Goal: Task Accomplishment & Management: Complete application form

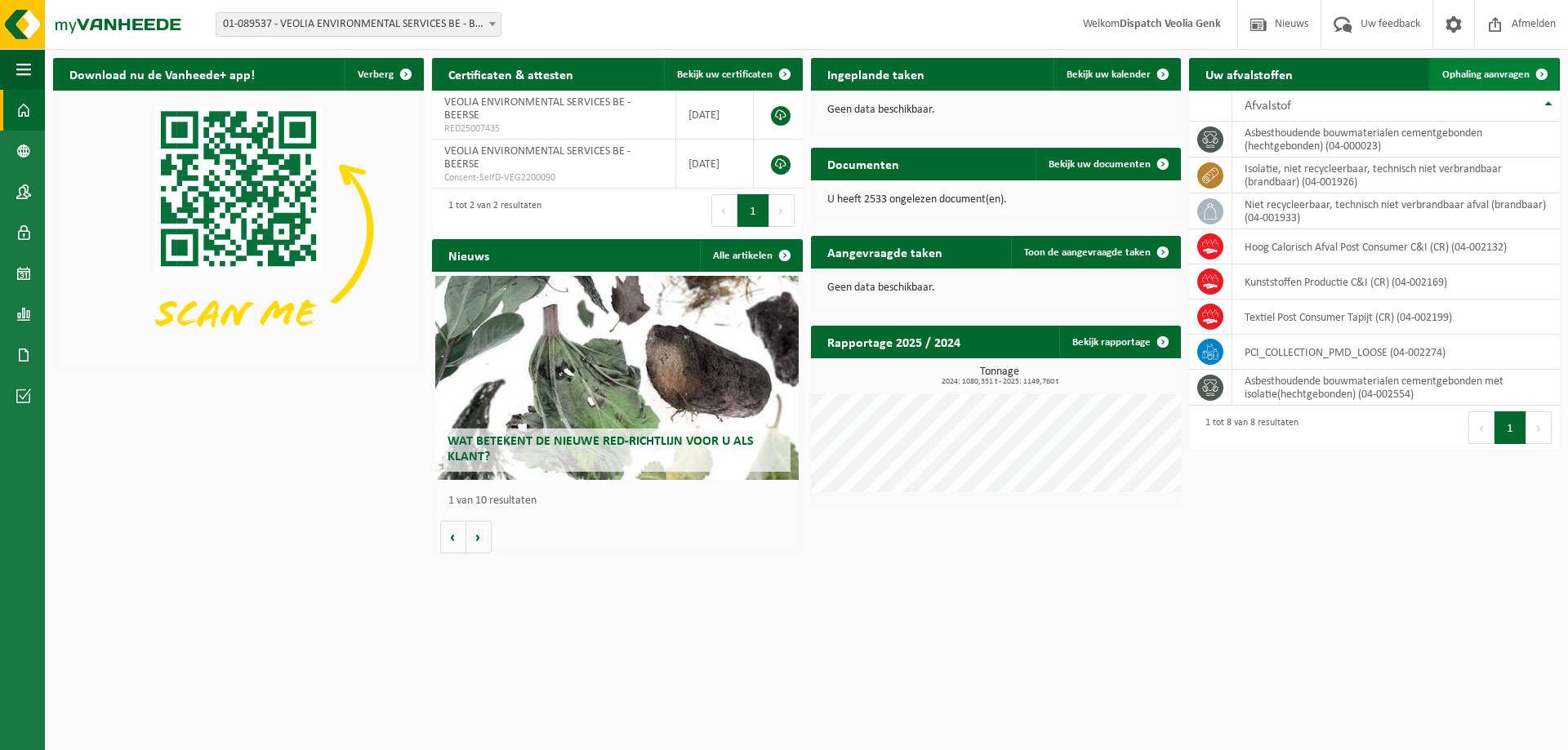
click at [1477, 81] on link "Ophaling aanvragen" at bounding box center [1494, 74] width 129 height 33
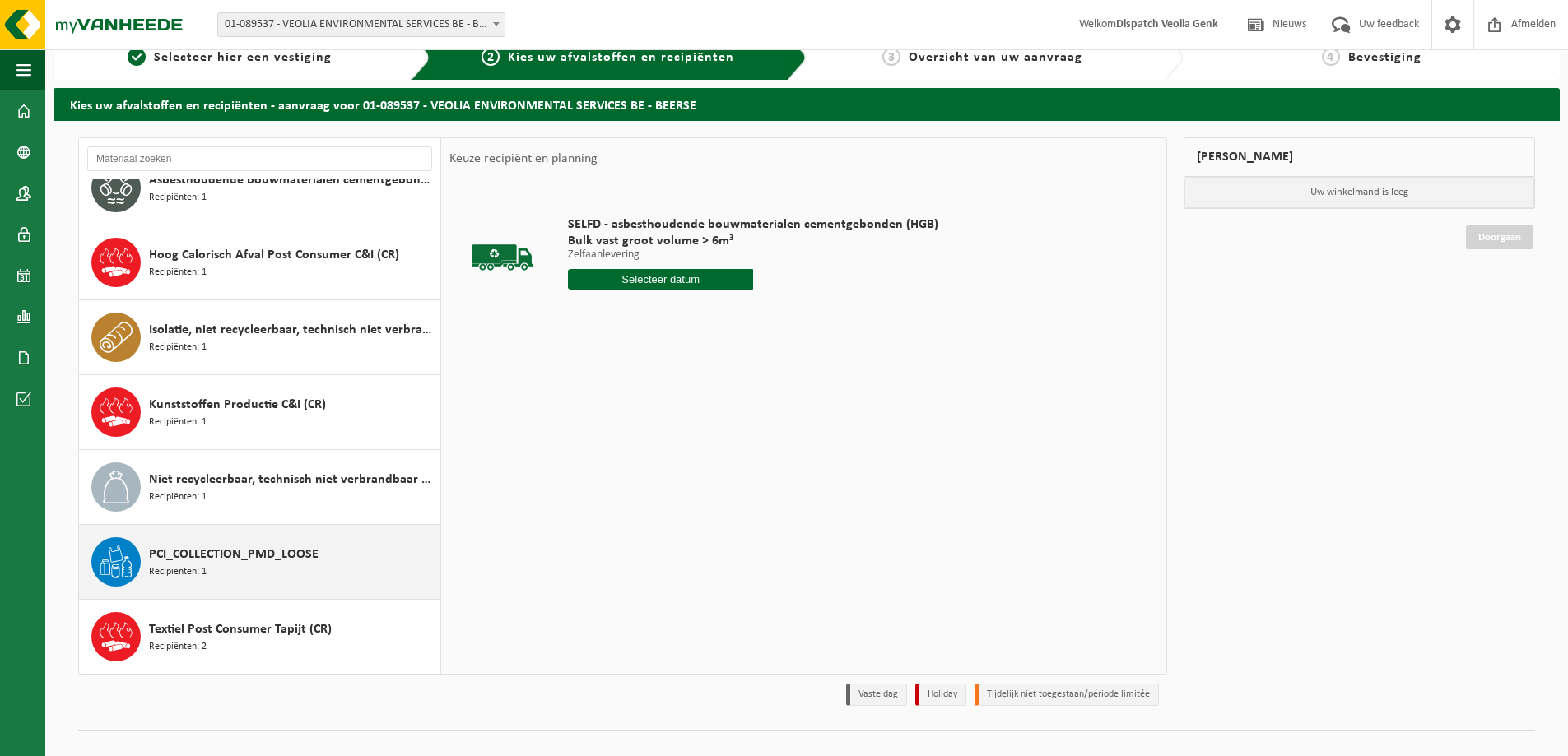
scroll to position [48, 0]
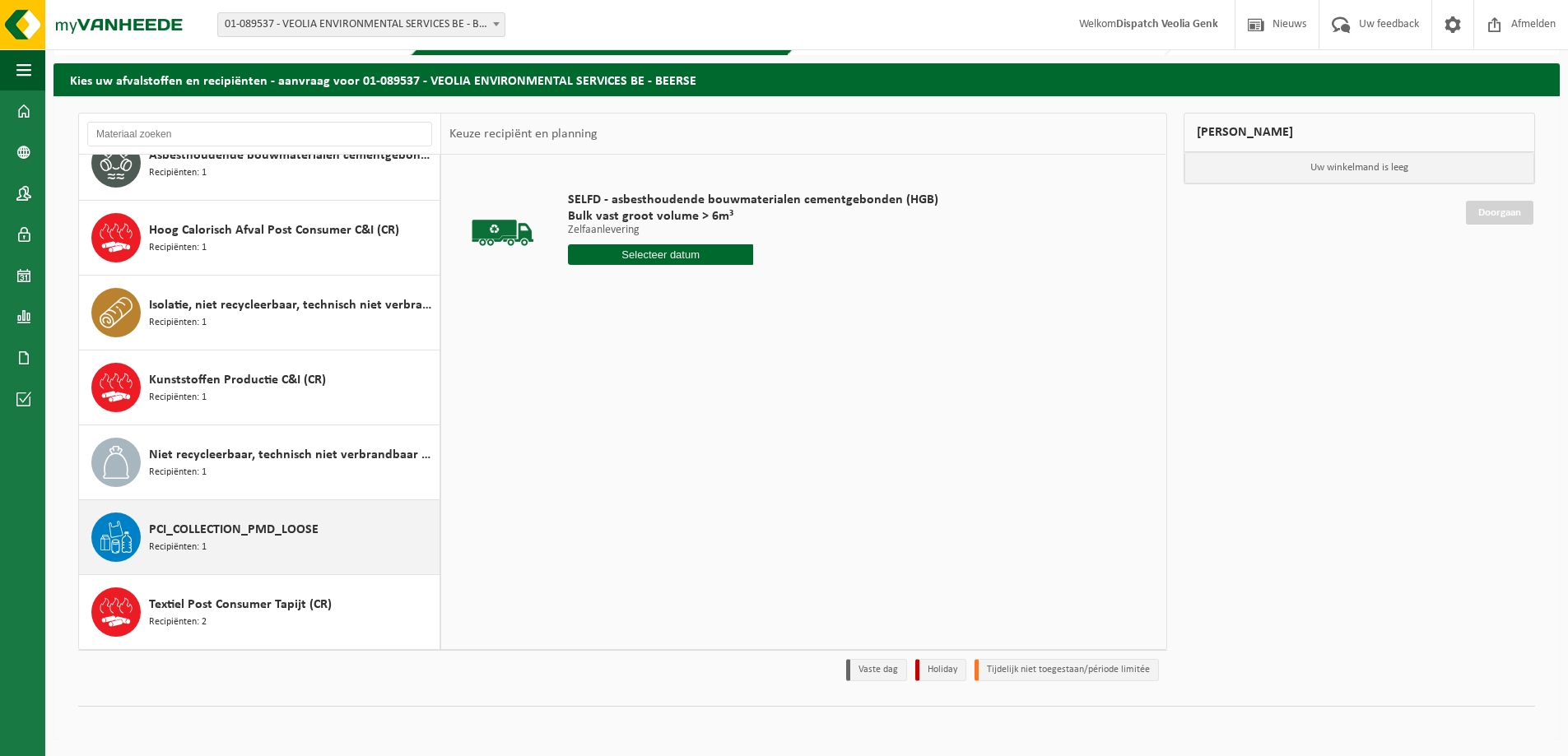
click at [297, 525] on span "PCI_COLLECTION_PMD_LOOSE" at bounding box center [234, 529] width 169 height 19
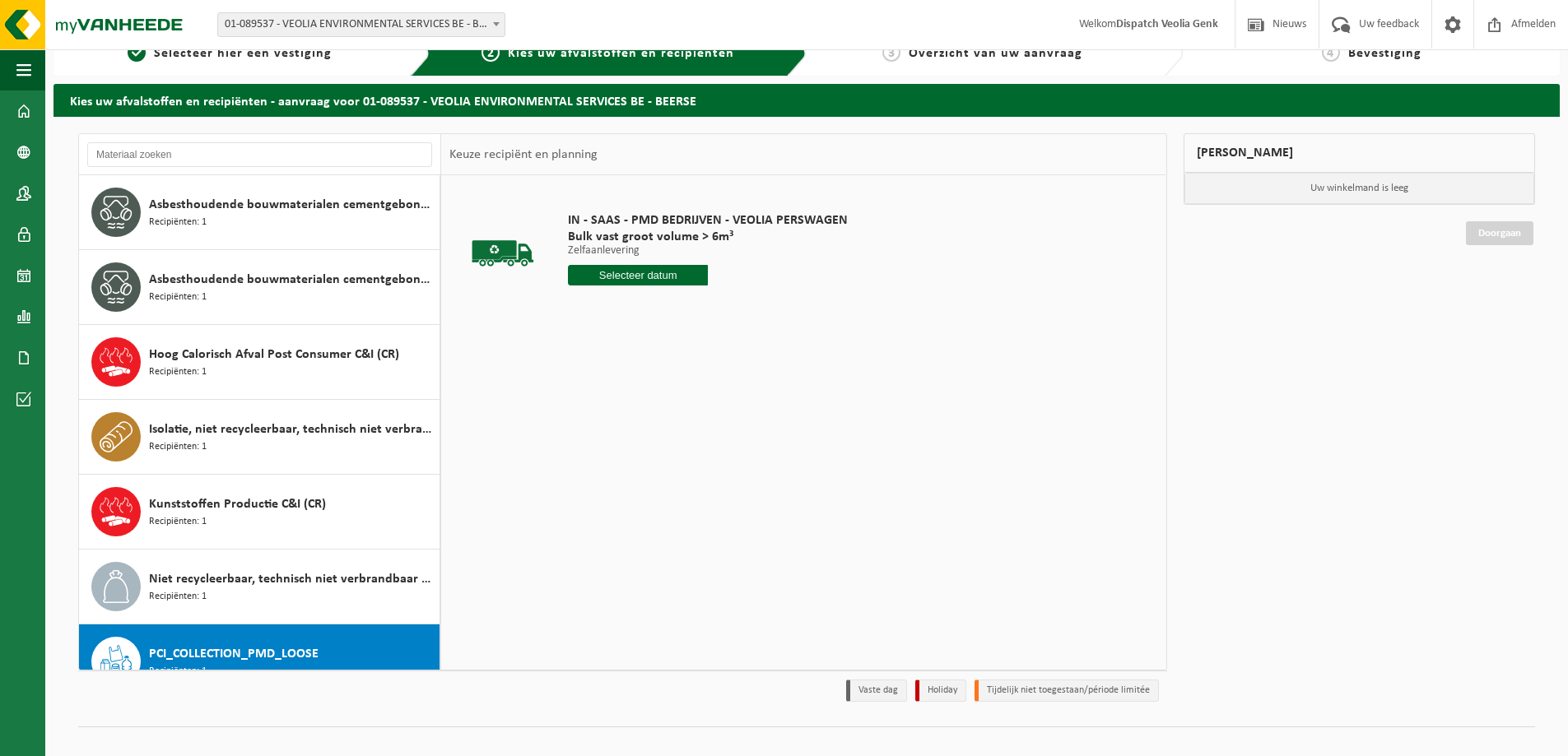
scroll to position [0, 0]
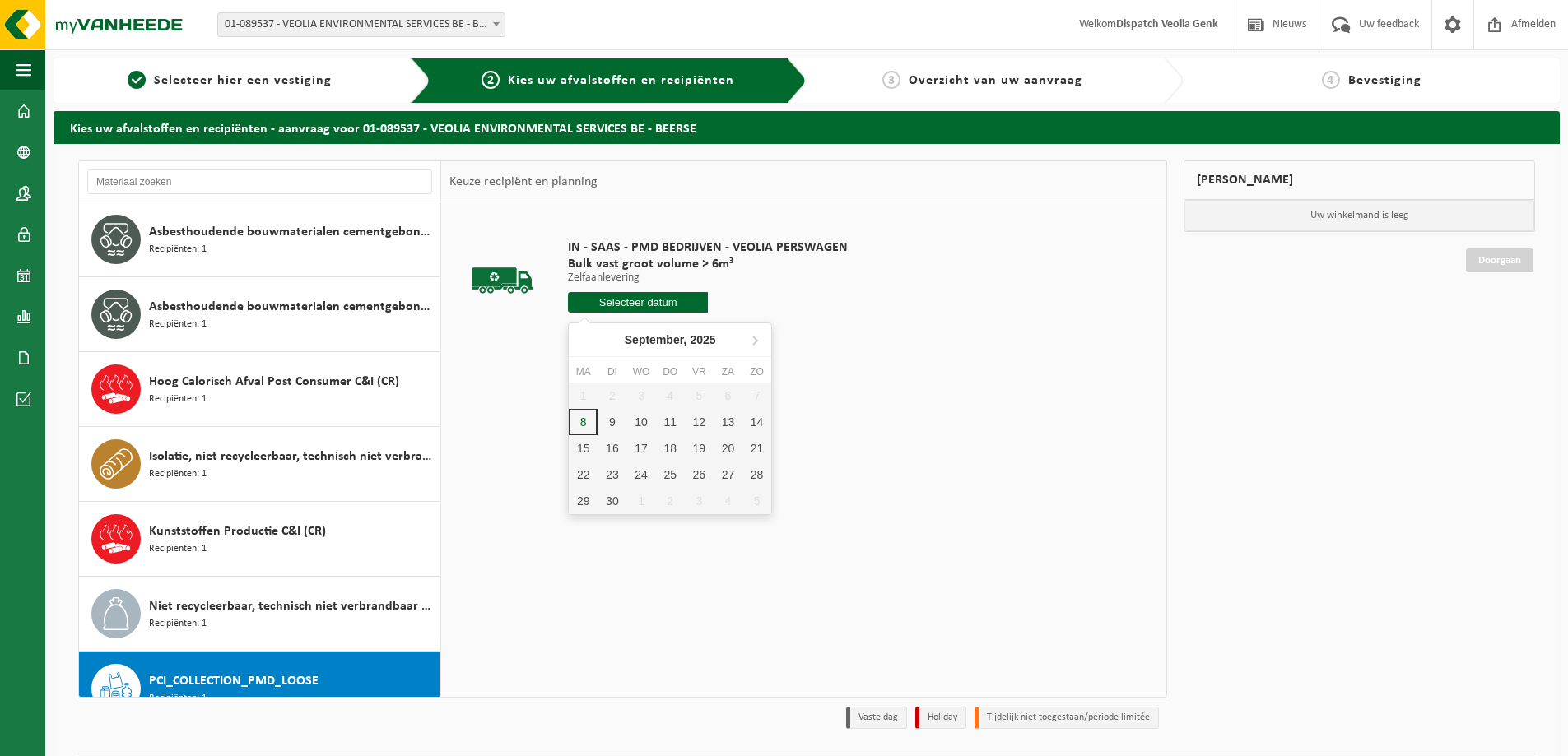
click at [650, 305] on input "text" at bounding box center [638, 303] width 140 height 20
click at [600, 420] on div "9" at bounding box center [612, 421] width 29 height 26
type input "Van 2025-09-09"
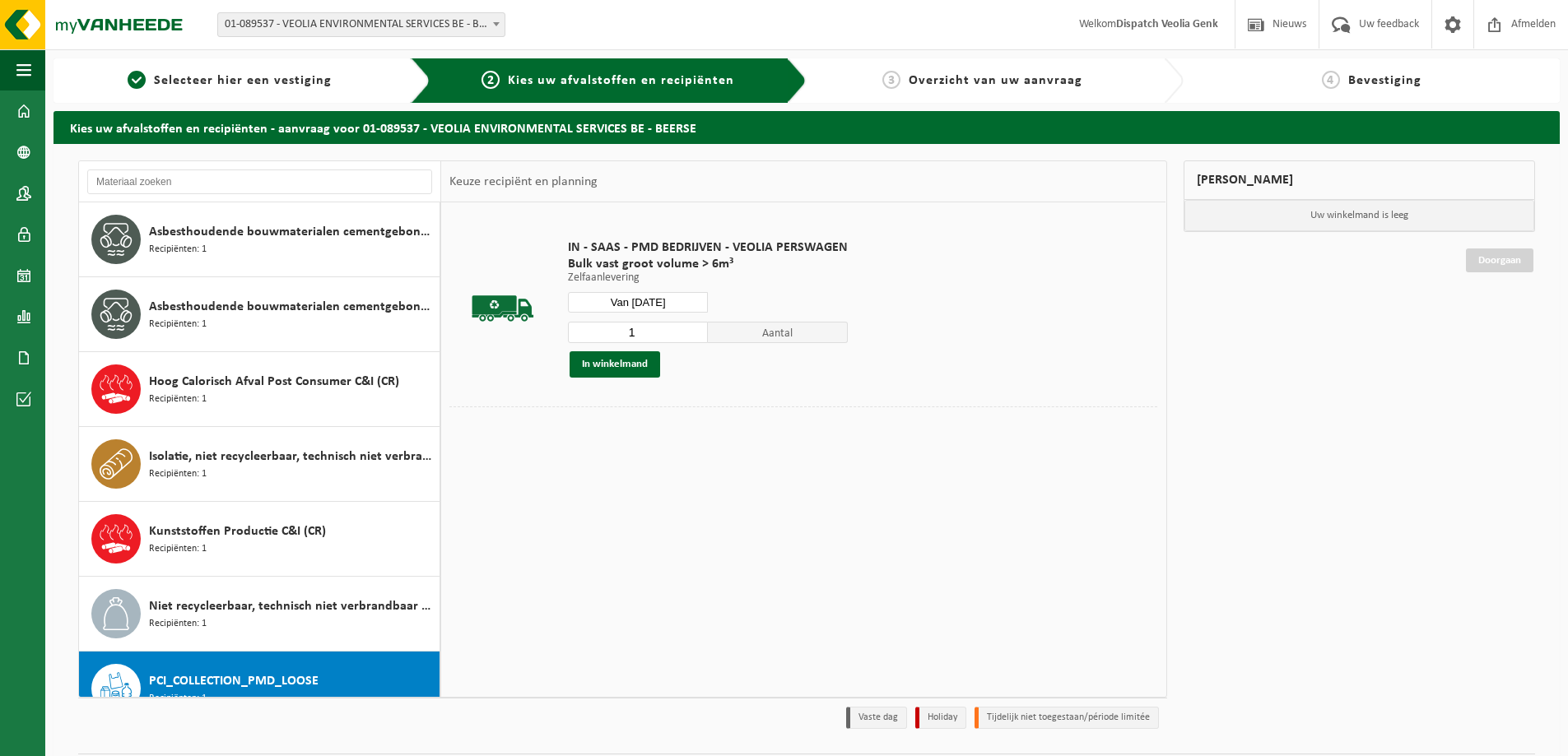
drag, startPoint x: 665, startPoint y: 331, endPoint x: 649, endPoint y: 334, distance: 16.3
click at [649, 334] on input "1" at bounding box center [638, 332] width 140 height 21
type input "2"
click at [694, 329] on input "2" at bounding box center [638, 332] width 140 height 21
click at [625, 366] on button "In winkelmand" at bounding box center [615, 364] width 90 height 26
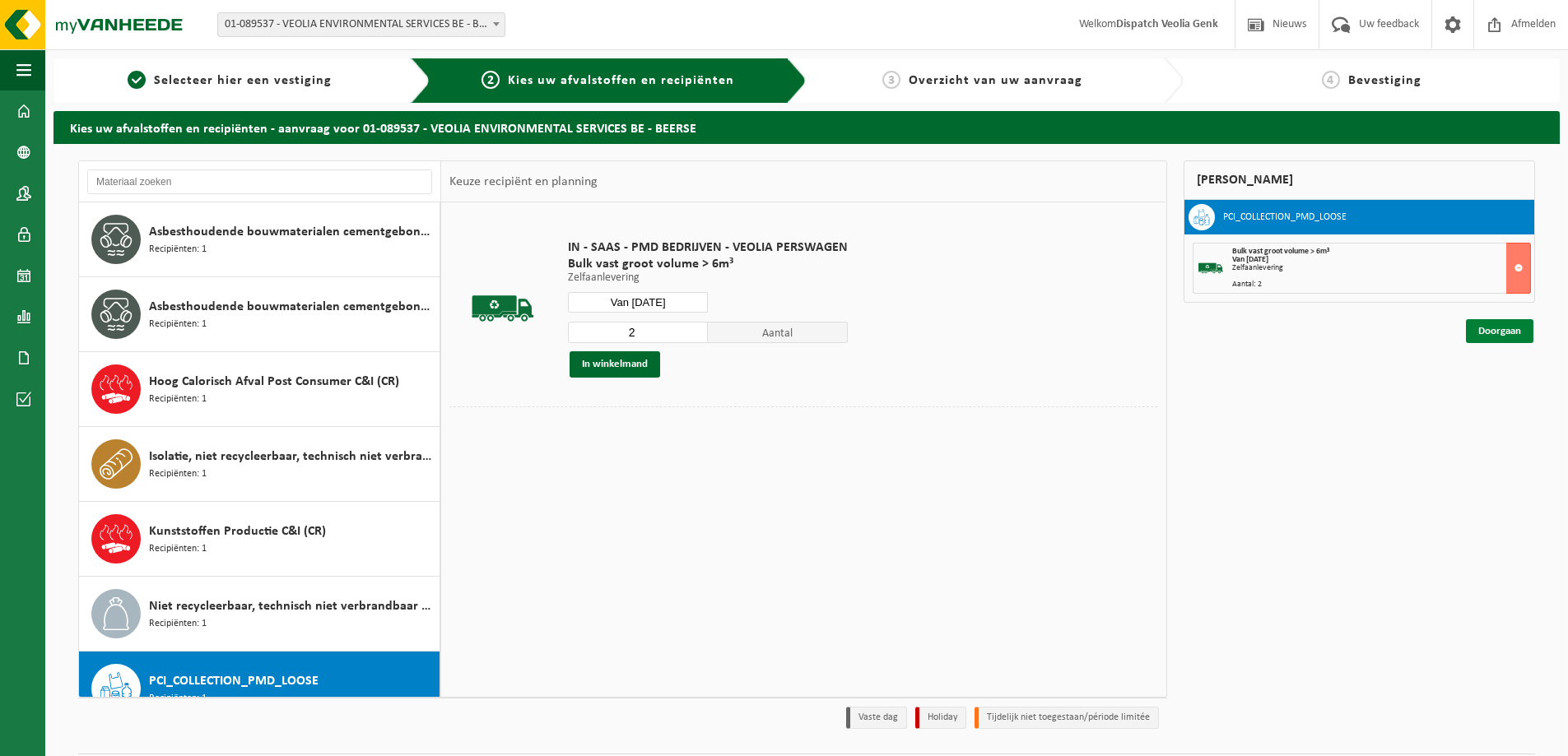
click at [1483, 332] on link "Doorgaan" at bounding box center [1500, 331] width 67 height 24
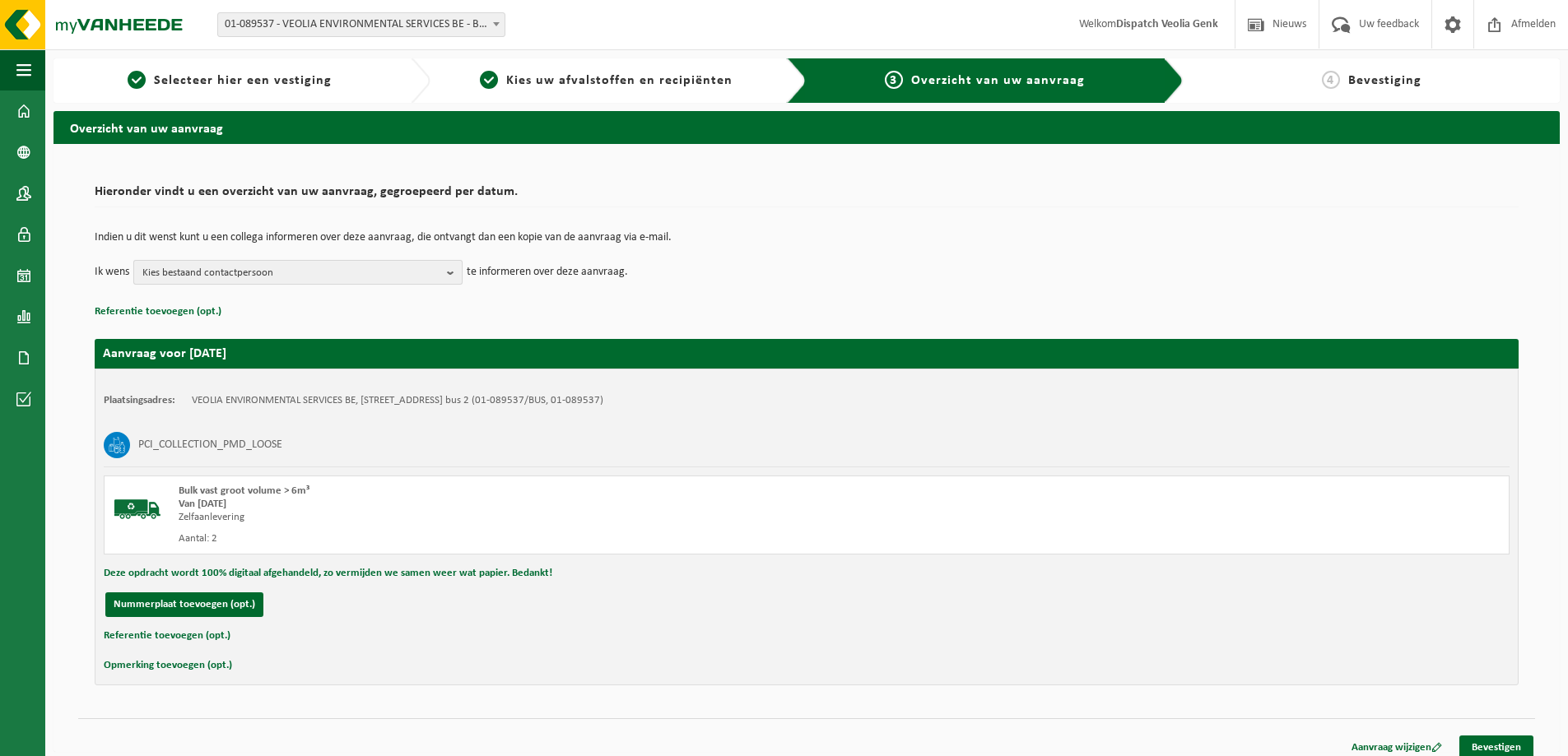
click at [303, 269] on span "Kies bestaand contactpersoon" at bounding box center [291, 273] width 298 height 24
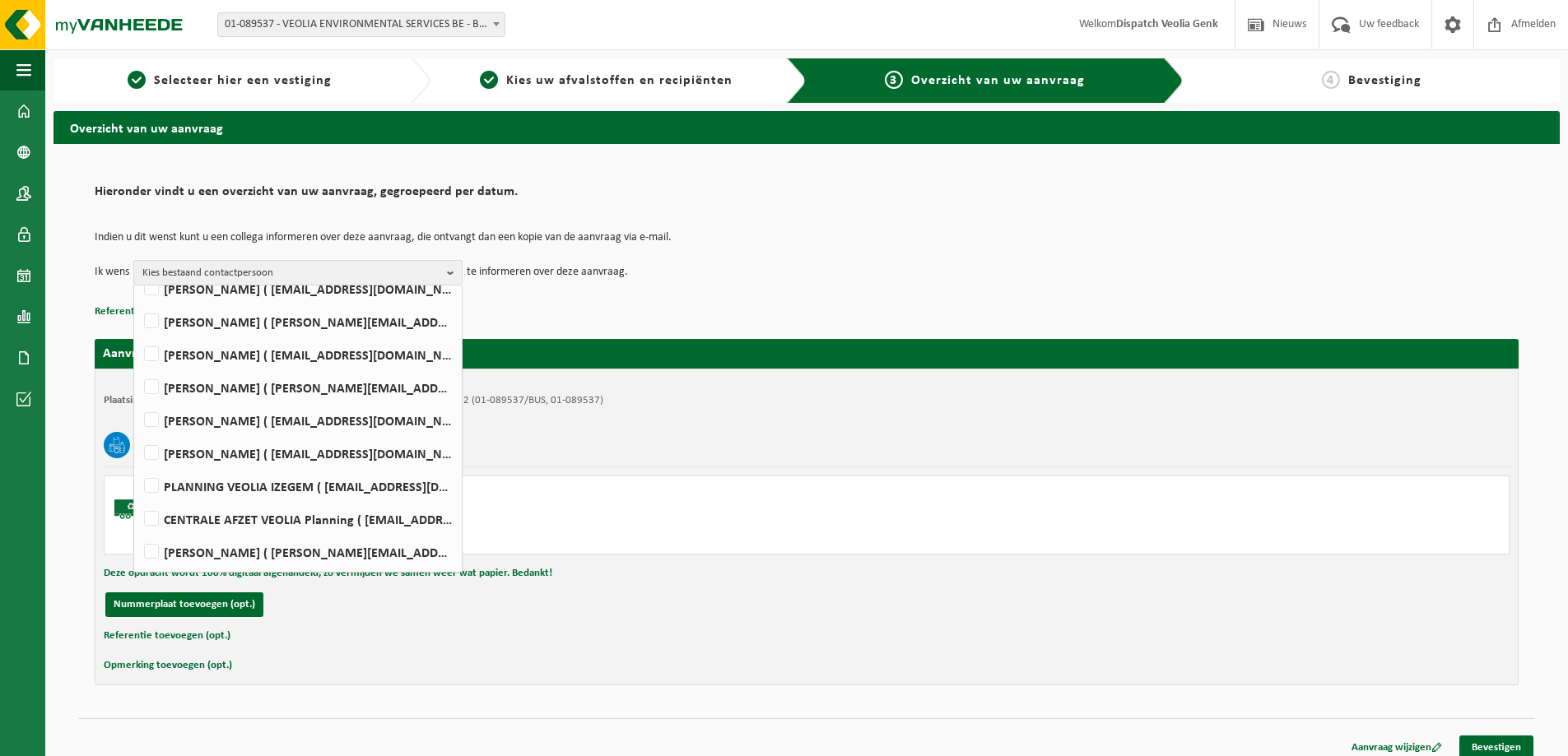
scroll to position [189, 0]
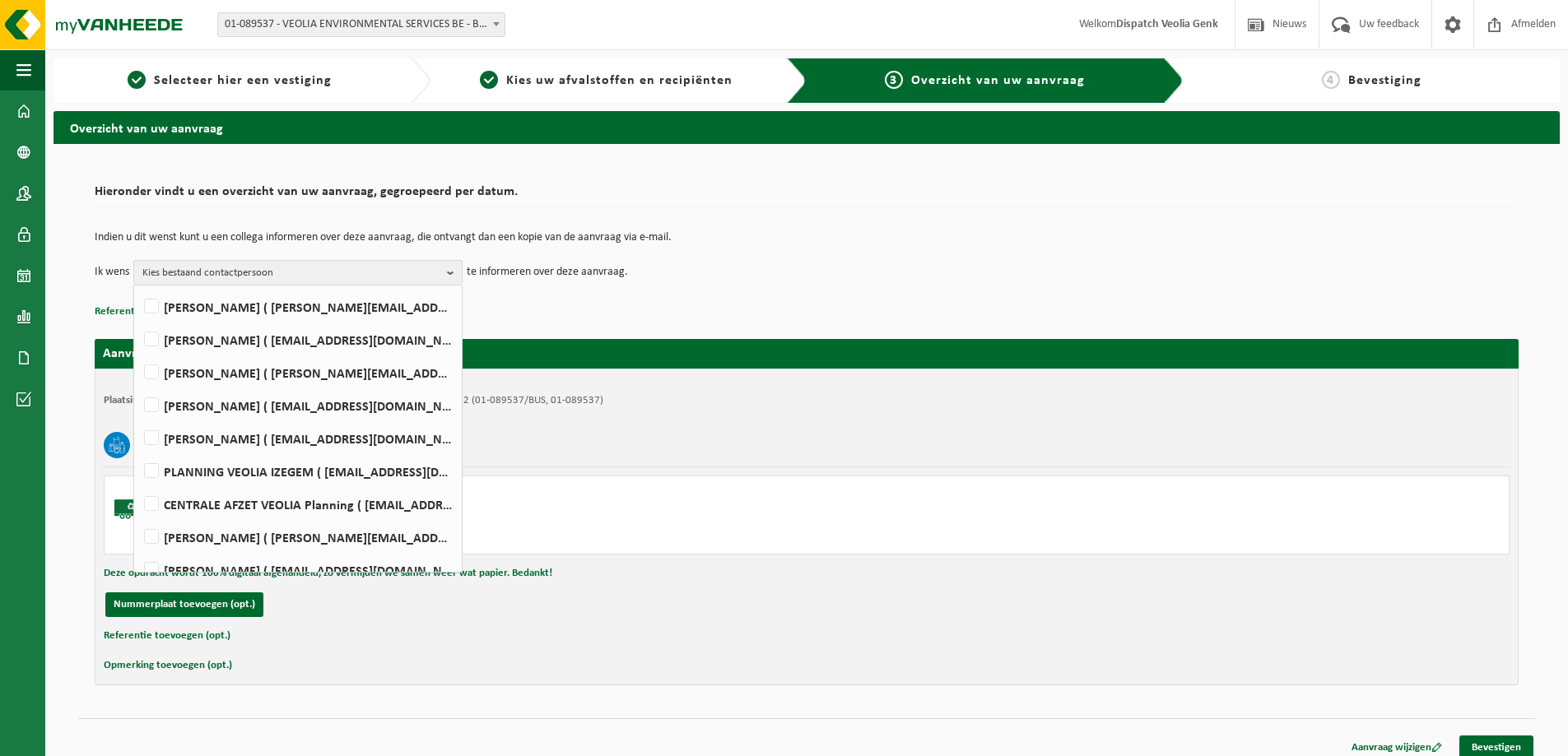
click at [703, 302] on p "Referentie toevoegen (opt.)" at bounding box center [806, 311] width 1424 height 21
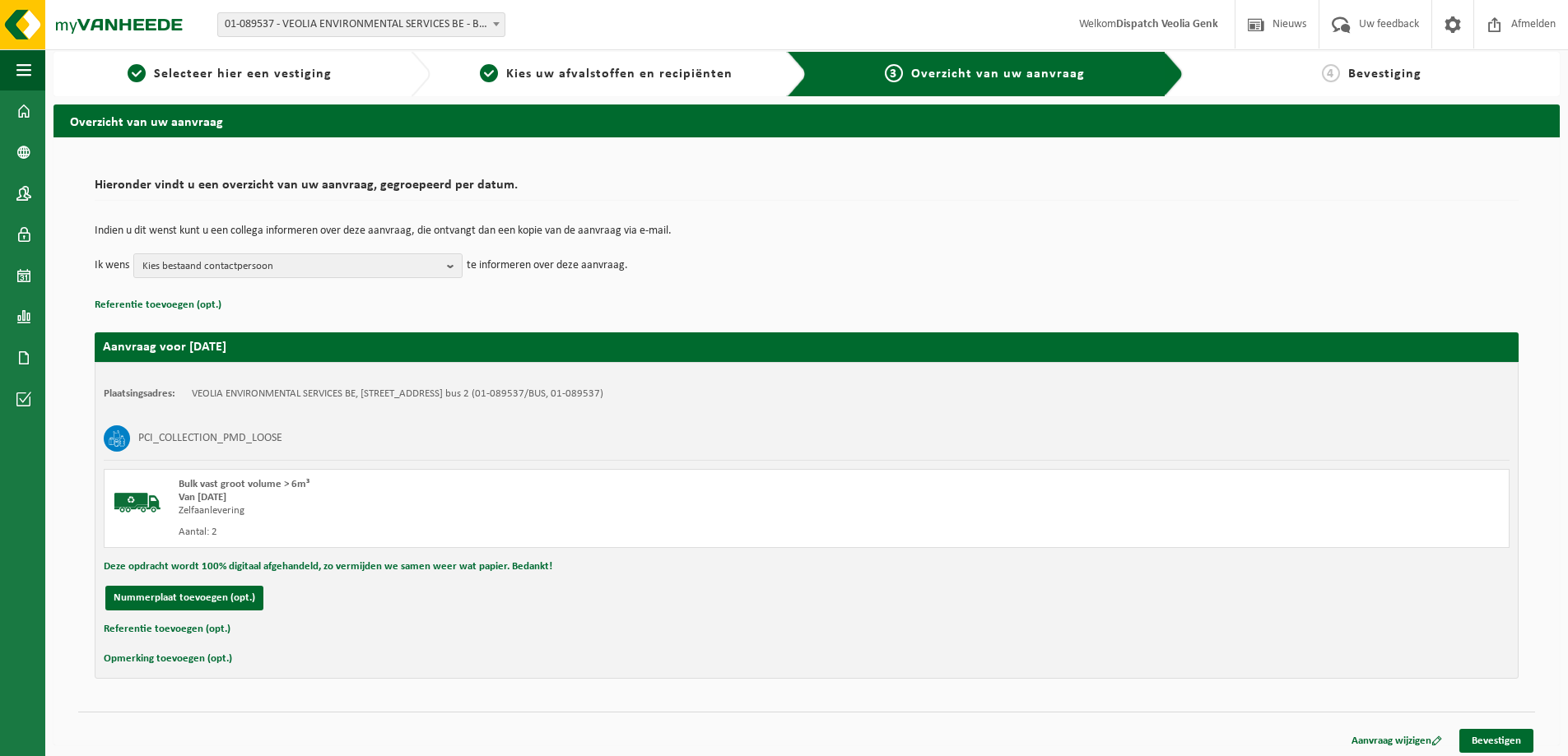
scroll to position [13, 0]
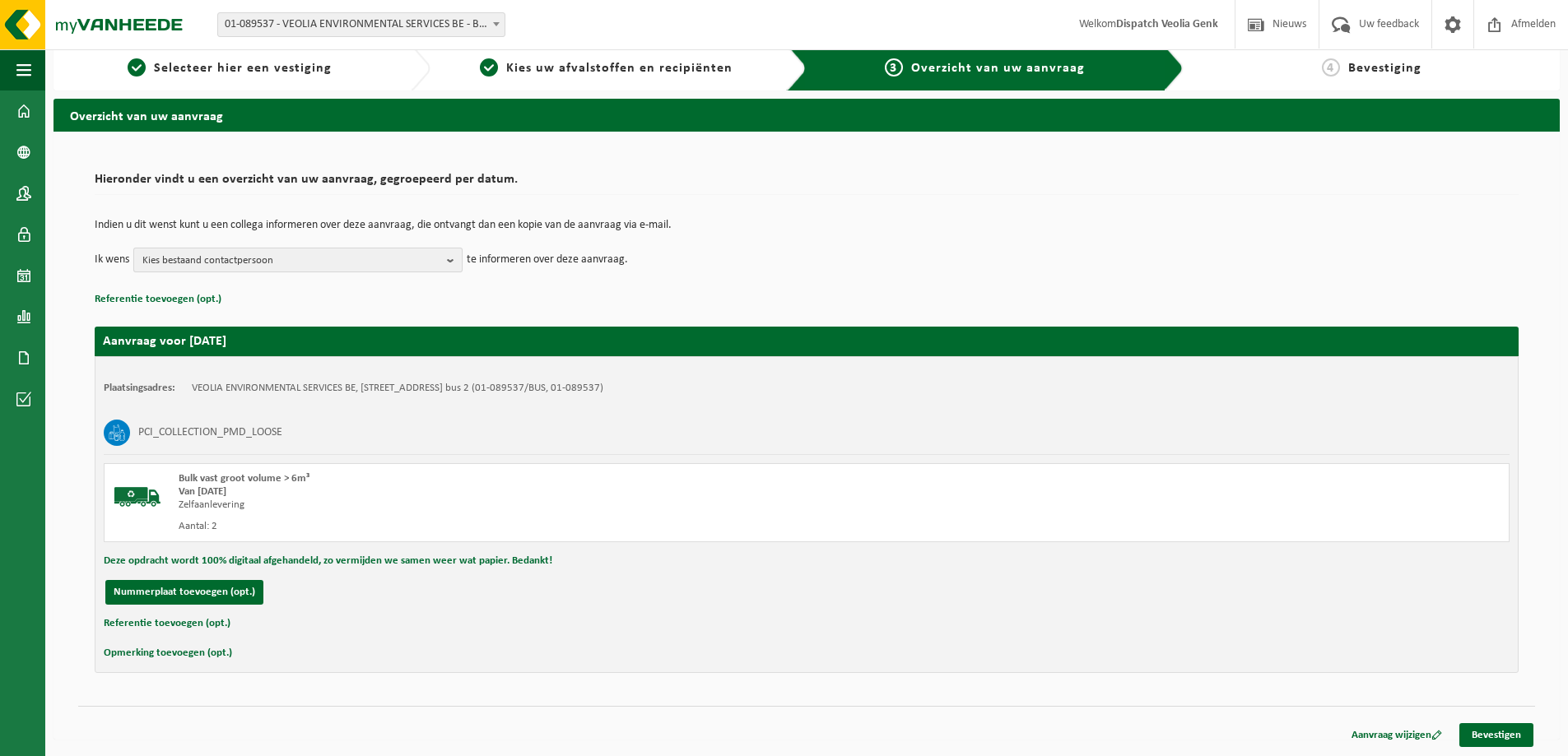
click at [303, 264] on span "Kies bestaand contactpersoon" at bounding box center [291, 260] width 298 height 24
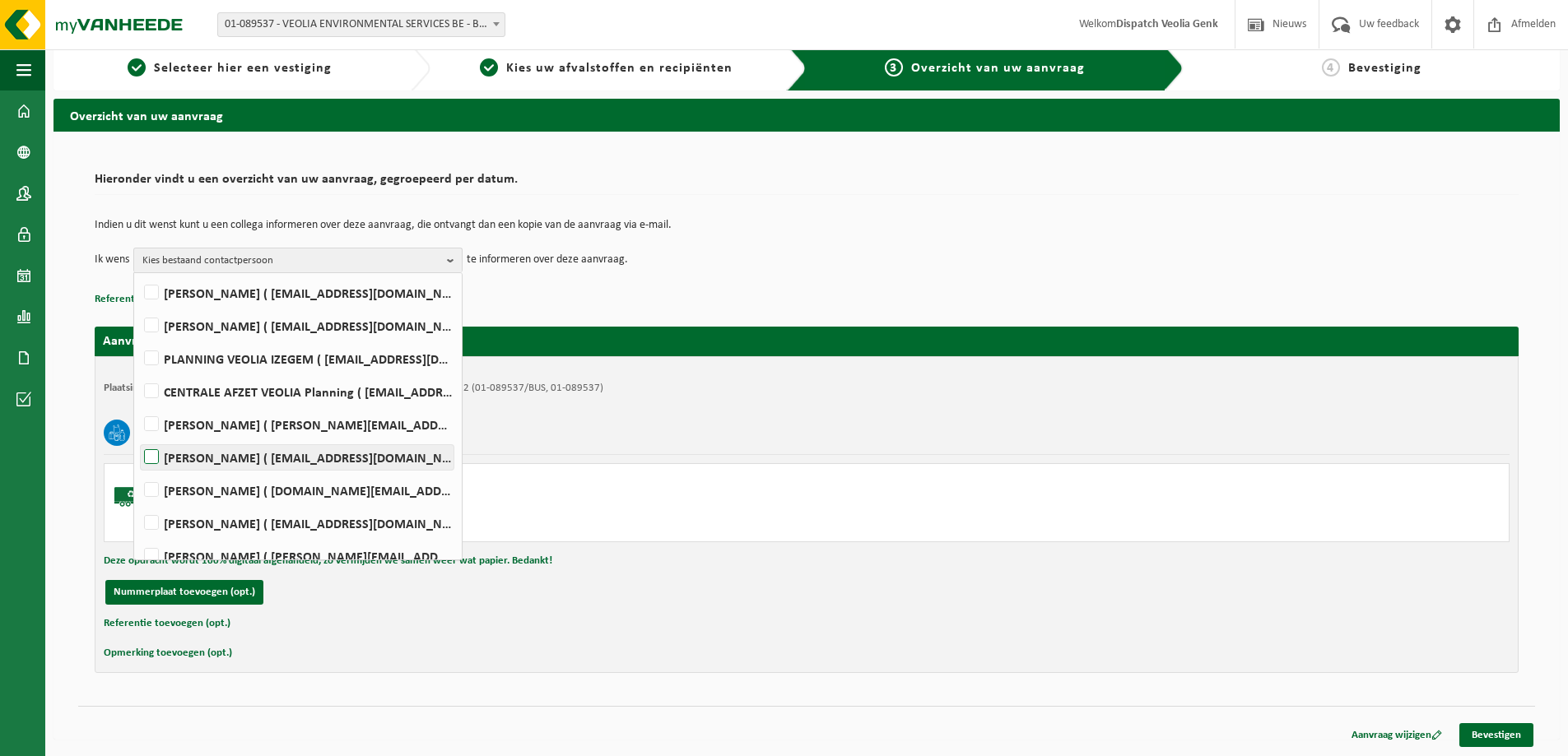
scroll to position [298, 0]
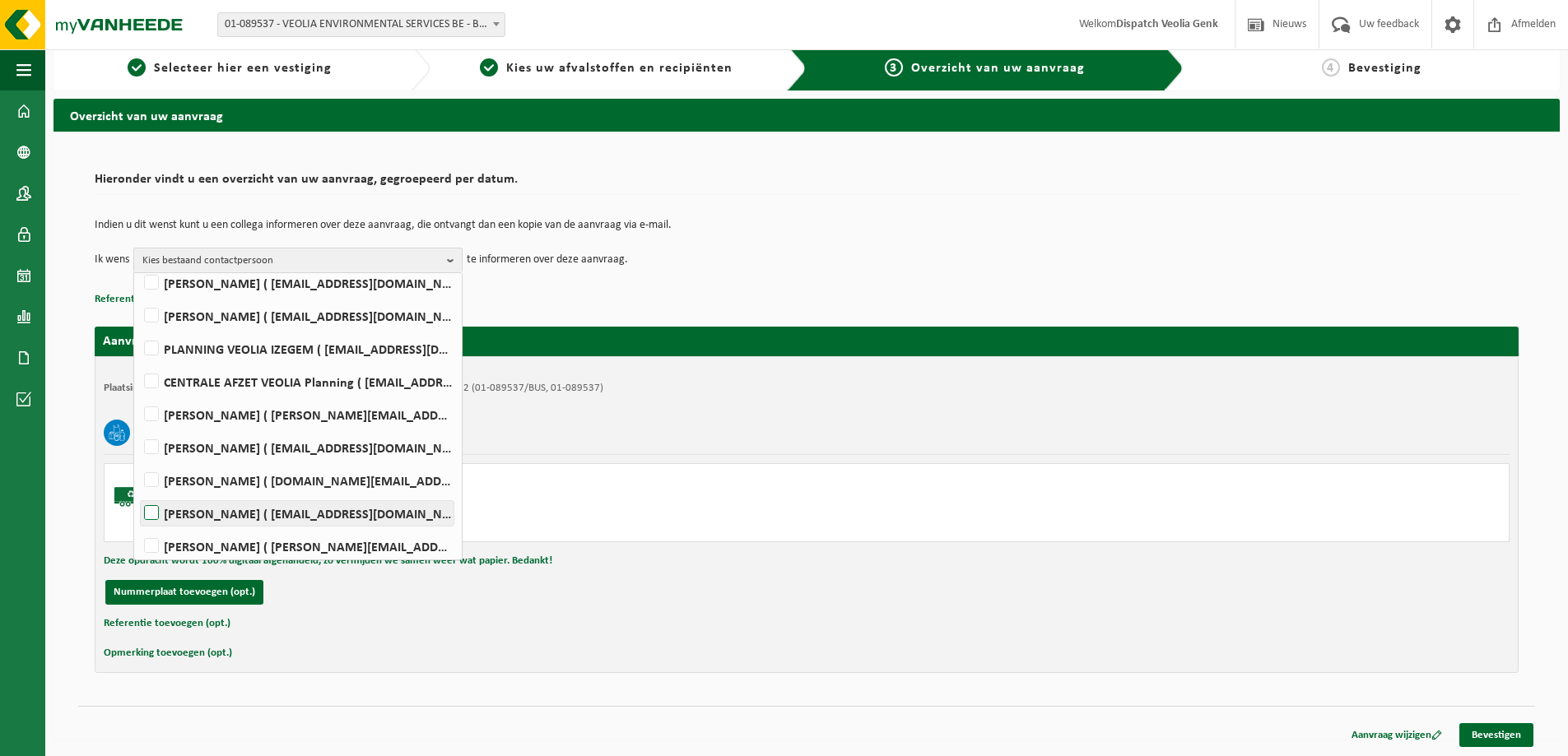
click at [271, 513] on label "Ilse Tielen ( be.ves.uc.belgium.all@veolia.com )" at bounding box center [297, 513] width 313 height 24
click at [138, 493] on input "Ilse Tielen ( be.ves.uc.belgium.all@veolia.com )" at bounding box center [137, 492] width 1 height 1
checkbox input "true"
click at [784, 363] on div "Plaatsingsadres: VEOLIA ENVIRONMENTAL SERVICES BE, 2340 BEERSE, STEENBAKKERSDAM…" at bounding box center [806, 515] width 1424 height 317
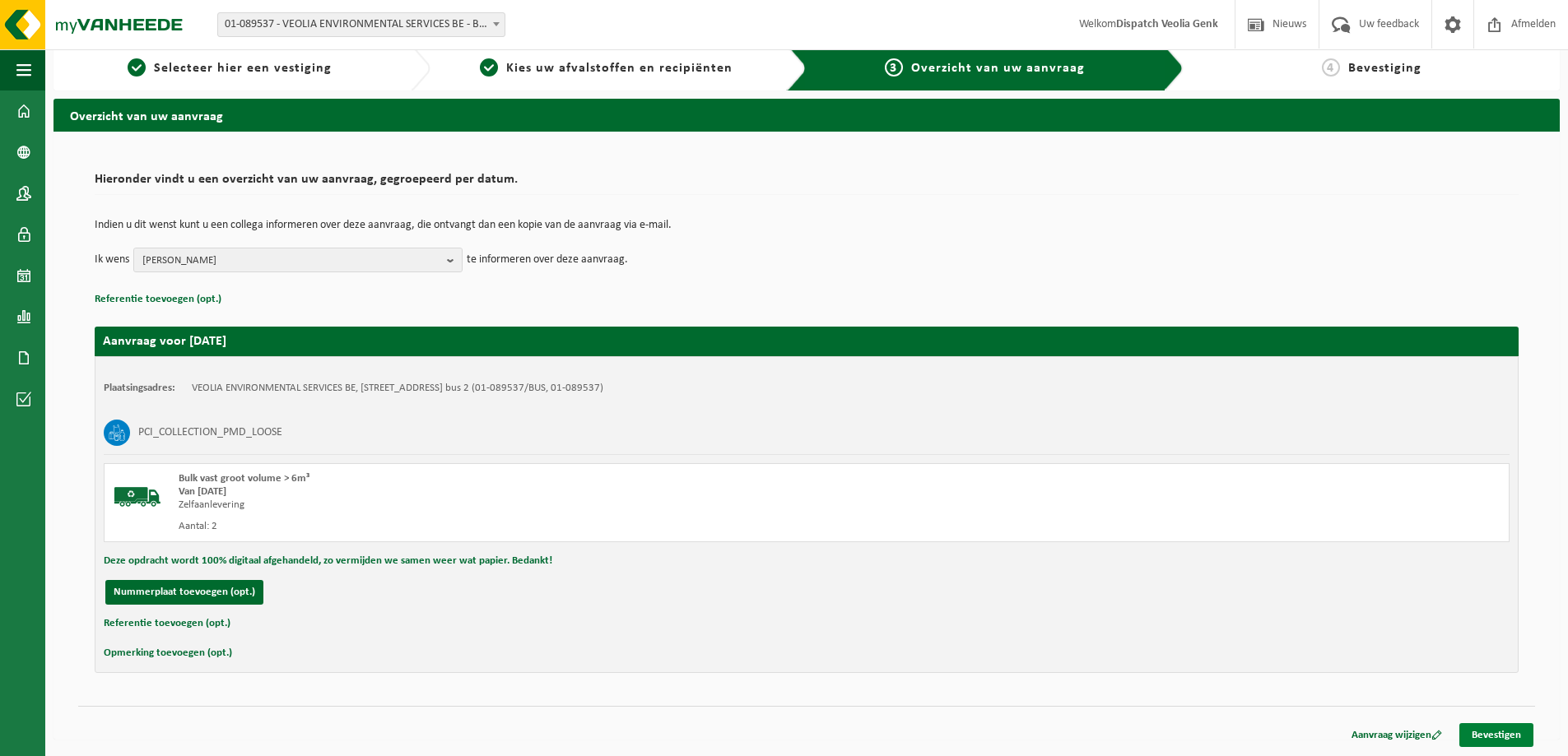
click at [1496, 738] on link "Bevestigen" at bounding box center [1496, 735] width 74 height 24
